Goal: Navigation & Orientation: Go to known website

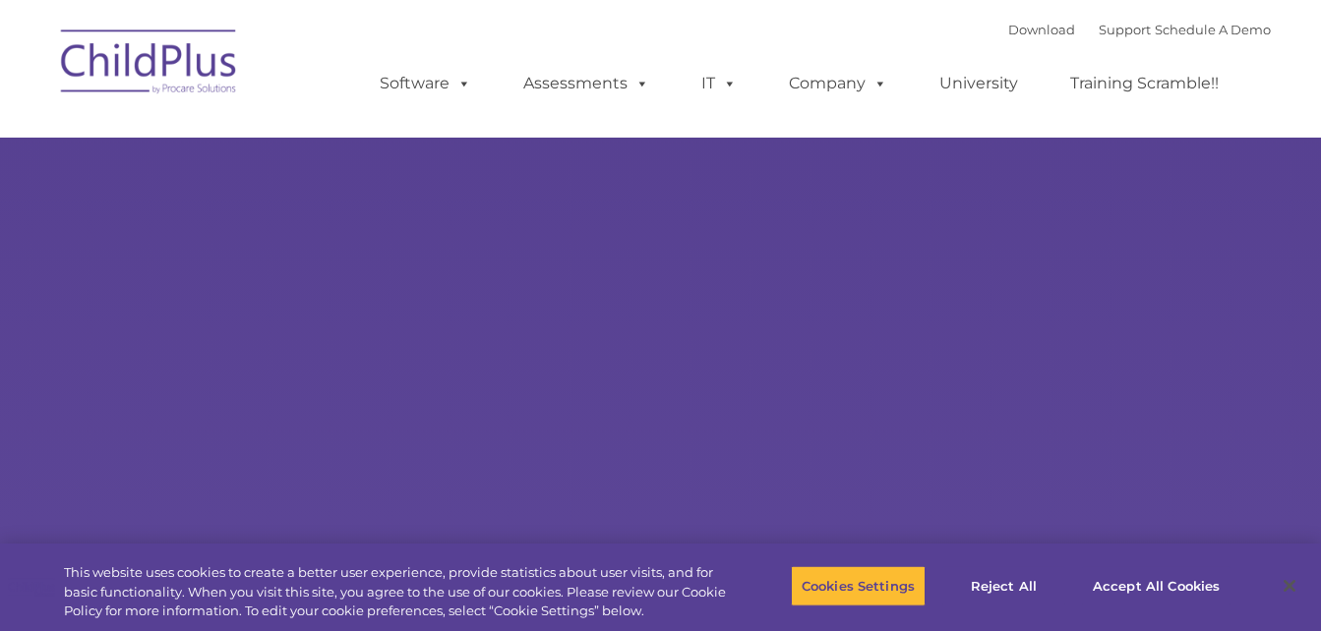
type input ""
select select "MEDIUM"
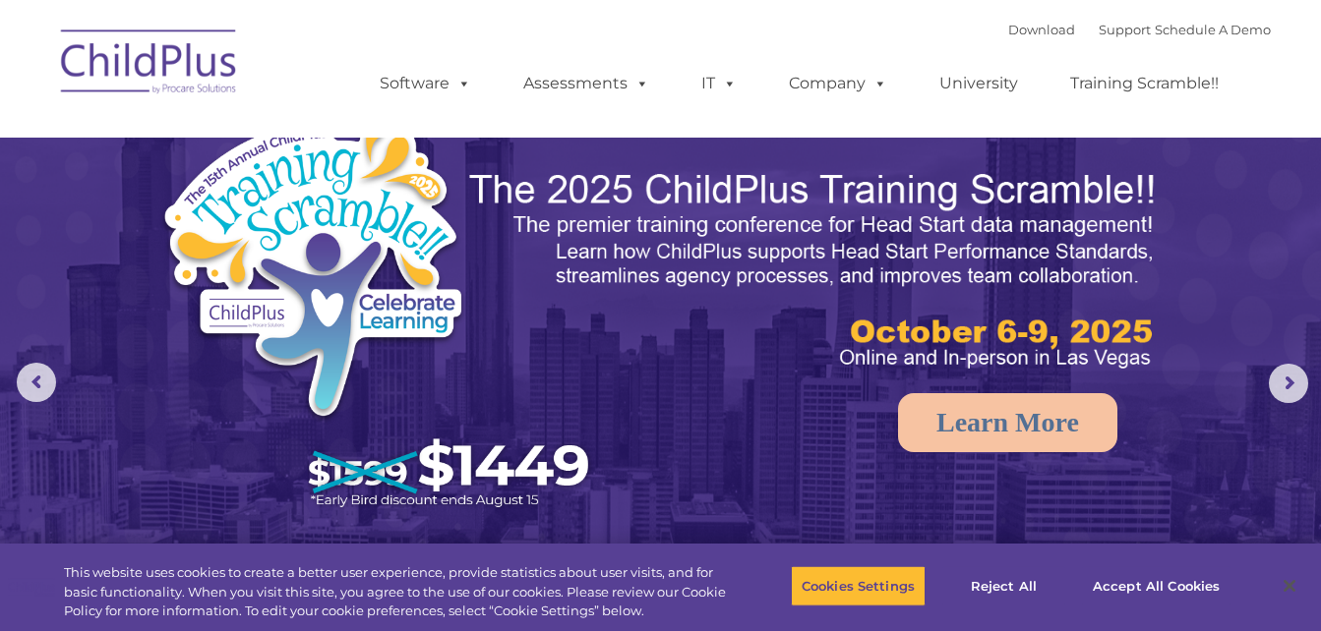
click at [125, 63] on img at bounding box center [149, 65] width 197 height 98
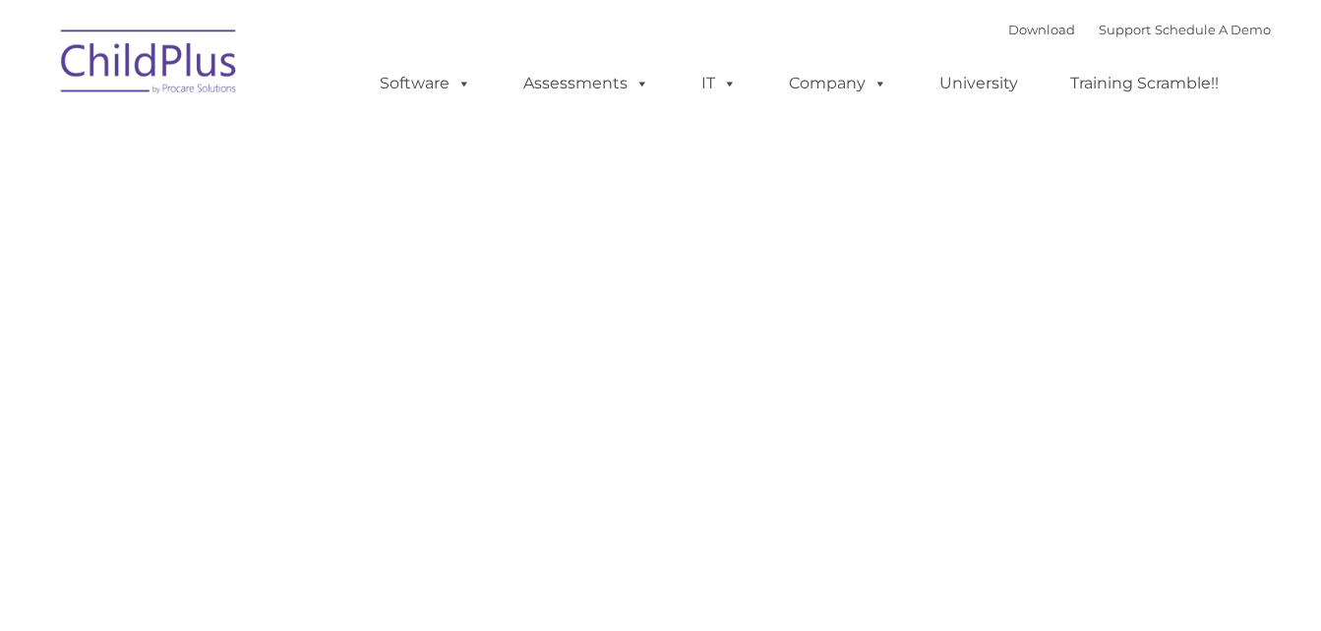
type input ""
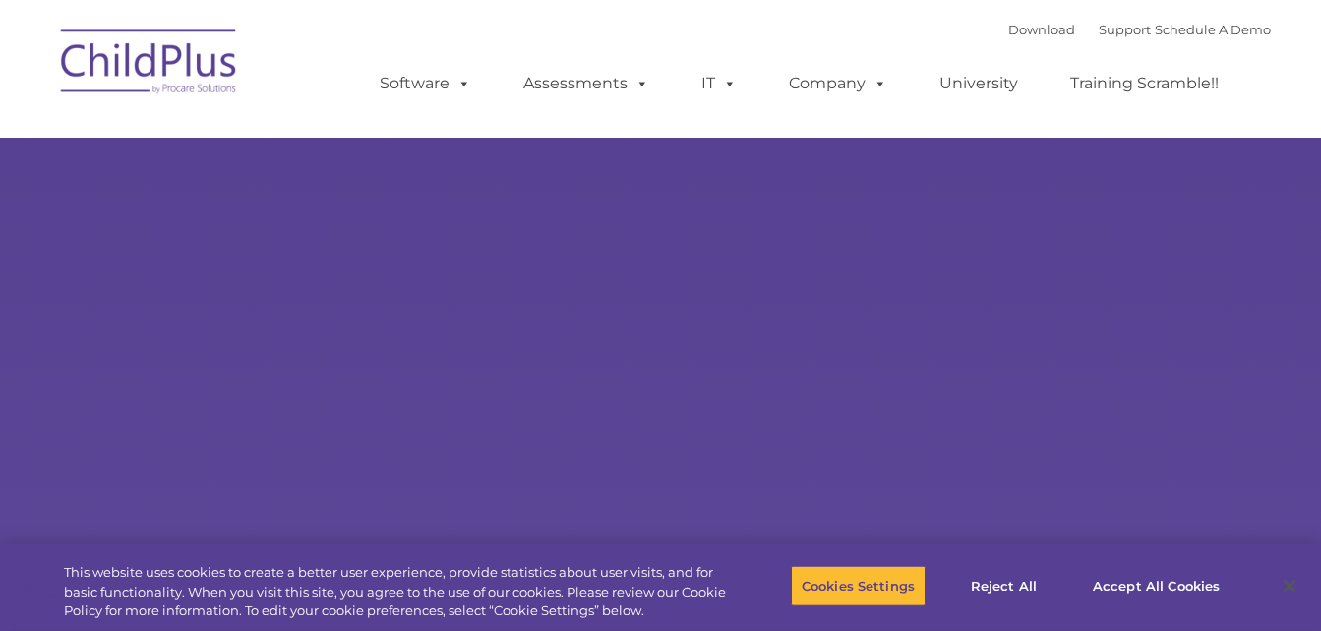
select select "MEDIUM"
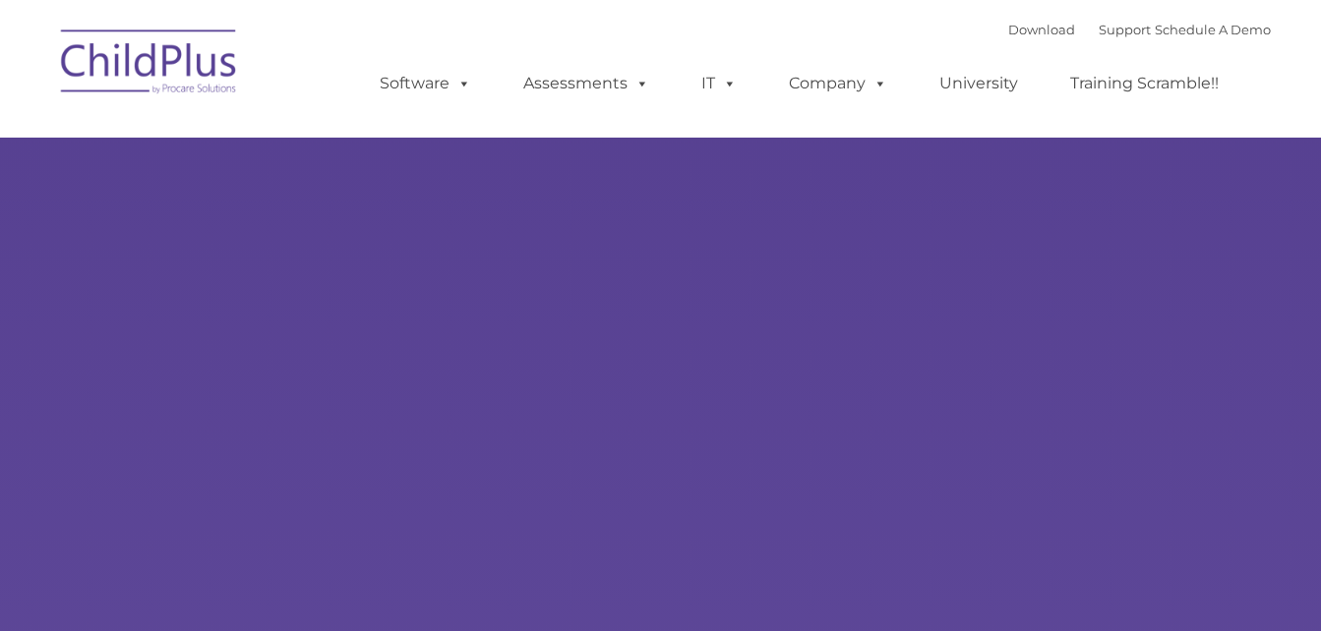
select select "MEDIUM"
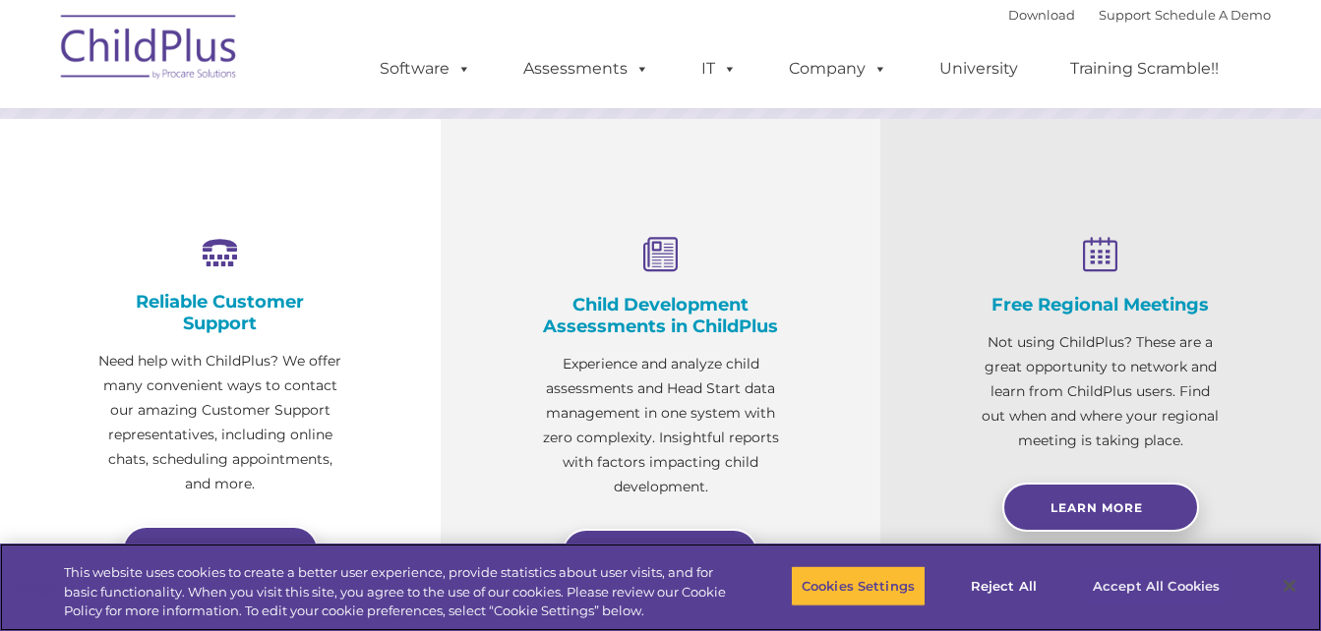
scroll to position [651, 0]
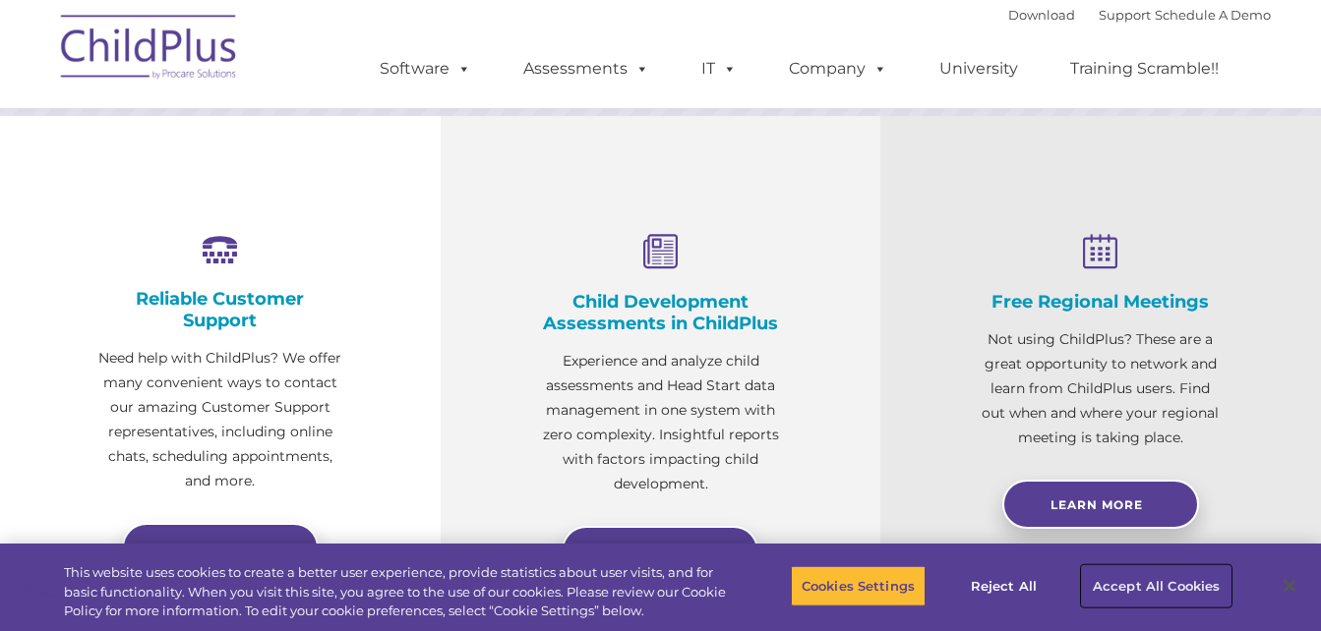
click at [1137, 581] on button "Accept All Cookies" at bounding box center [1156, 586] width 149 height 41
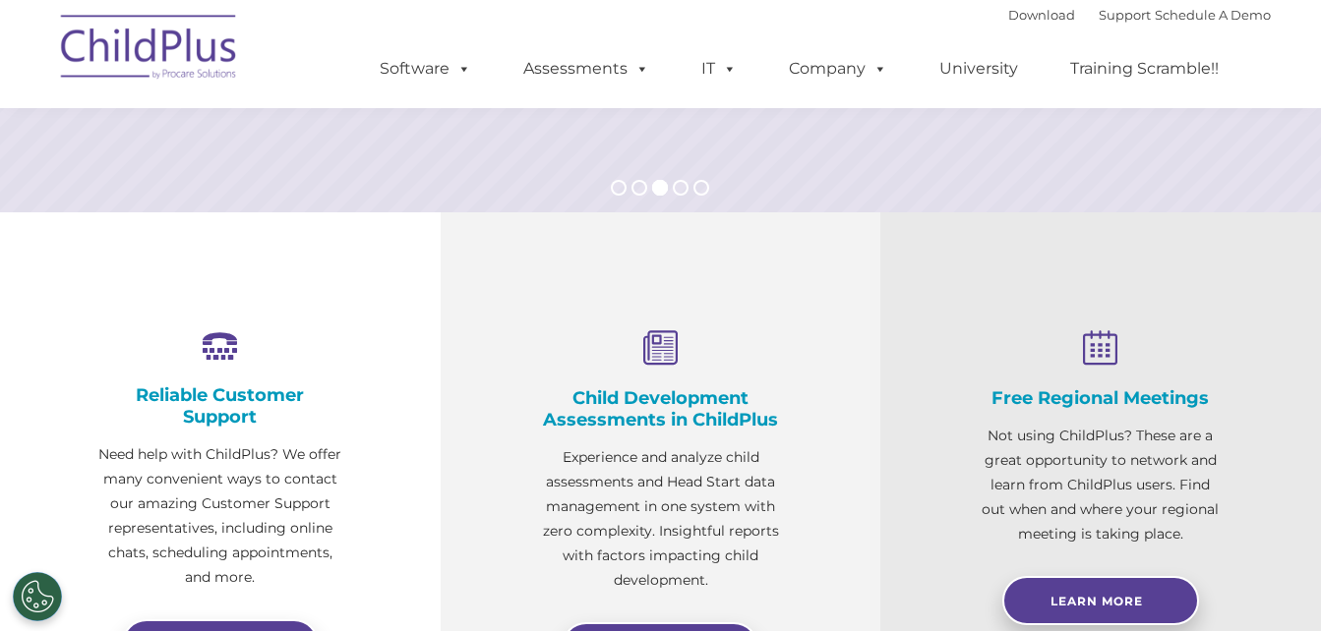
scroll to position [553, 0]
